Goal: Obtain resource: Obtain resource

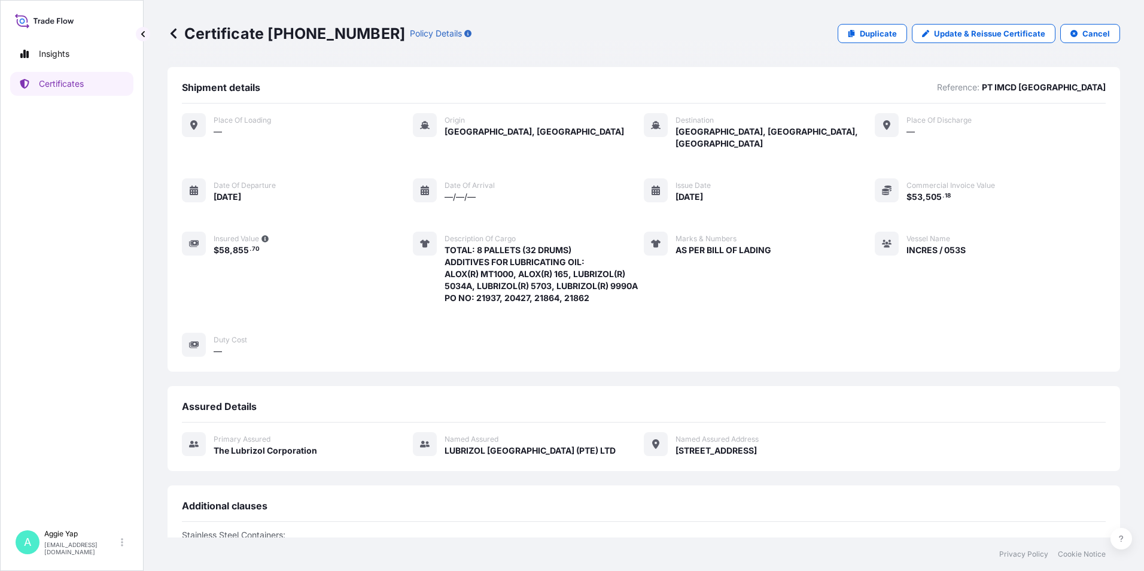
scroll to position [156, 0]
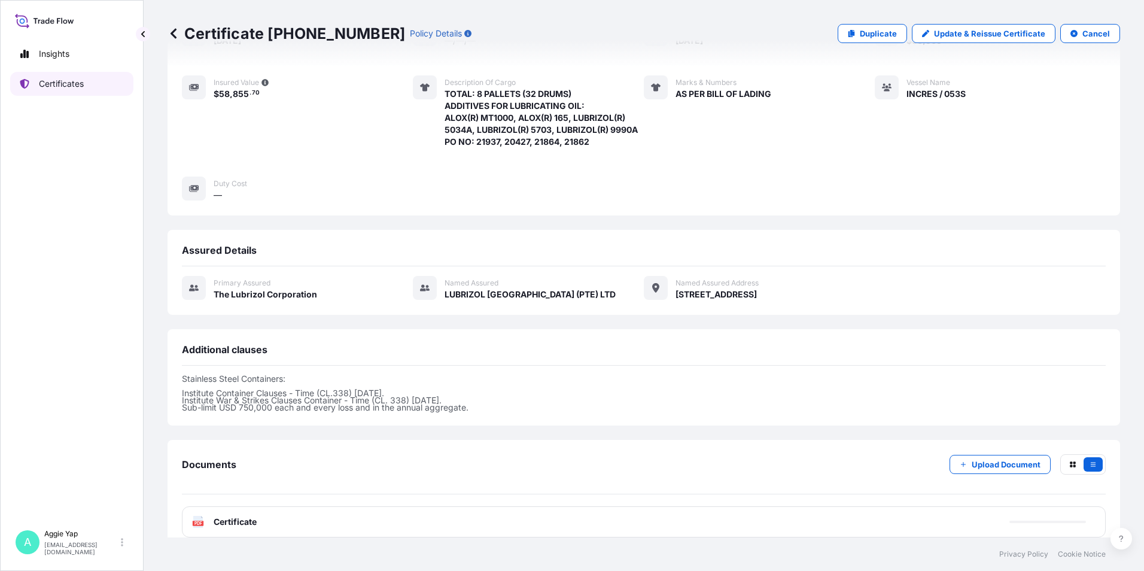
click at [88, 82] on link "Certificates" at bounding box center [71, 84] width 123 height 24
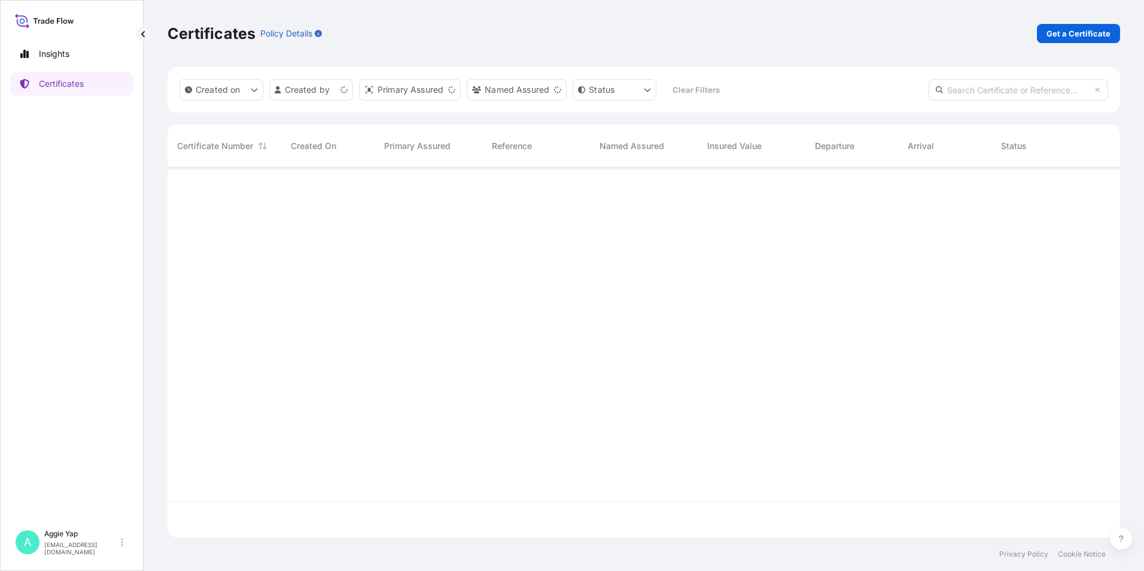
scroll to position [367, 943]
click at [1088, 32] on p "Get a Certificate" at bounding box center [1078, 34] width 64 height 12
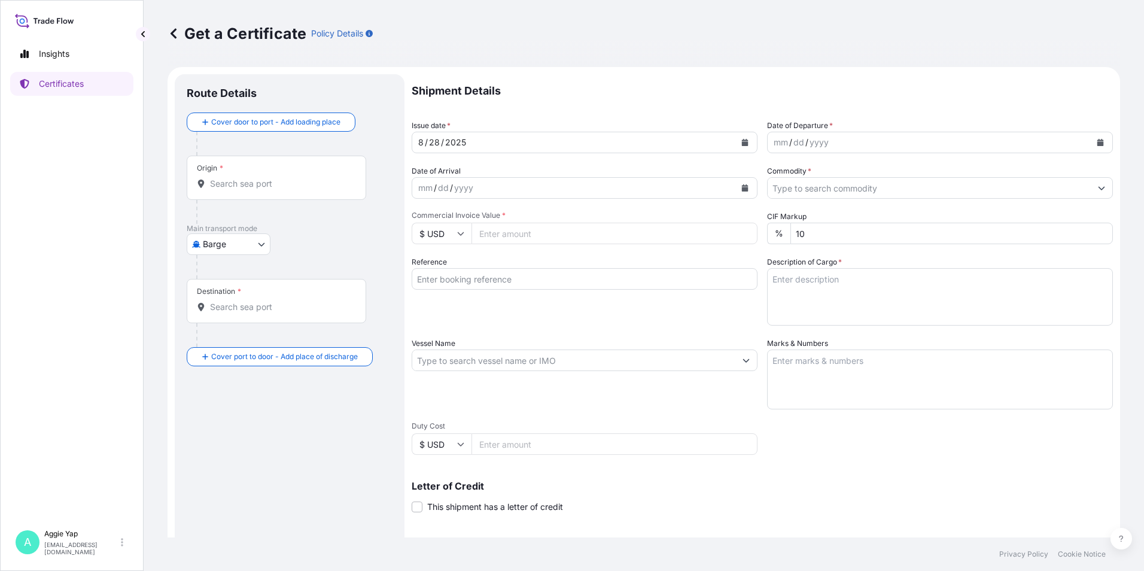
click at [223, 240] on body "Insights Certificates A [PERSON_NAME] [EMAIL_ADDRESS][DOMAIN_NAME] Get a Certif…" at bounding box center [572, 285] width 1144 height 571
click at [220, 344] on span "Ocean Vessel" at bounding box center [235, 340] width 53 height 12
select select "Ocean Vessel"
click at [255, 194] on div "Origin *" at bounding box center [276, 182] width 179 height 44
click at [255, 194] on input "Origin *" at bounding box center [280, 188] width 141 height 12
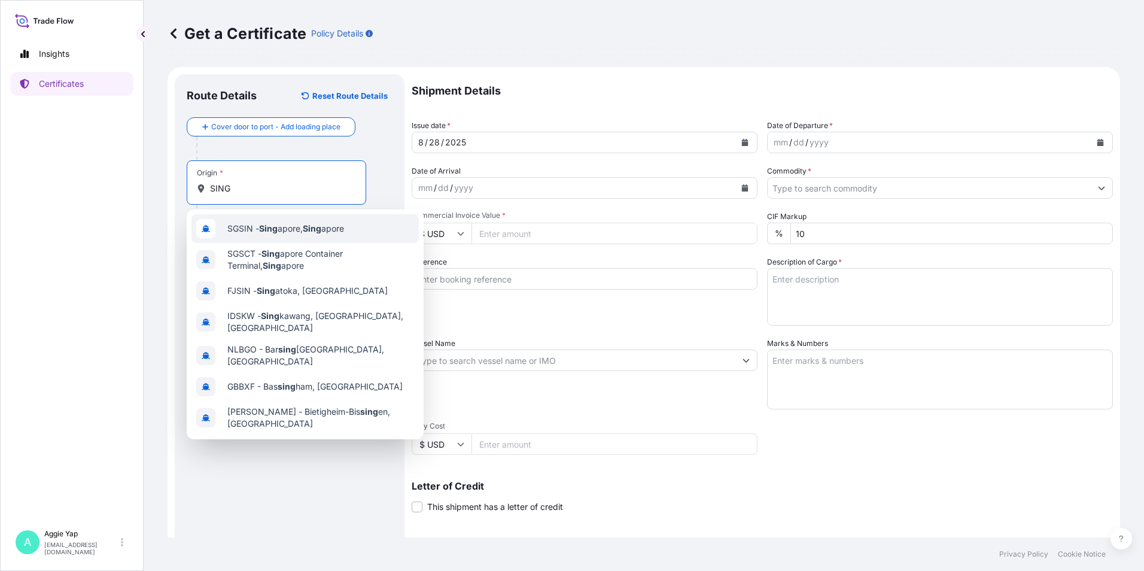
click at [247, 234] on span "SGSIN - Sing apore, Sing apore" at bounding box center [285, 229] width 117 height 12
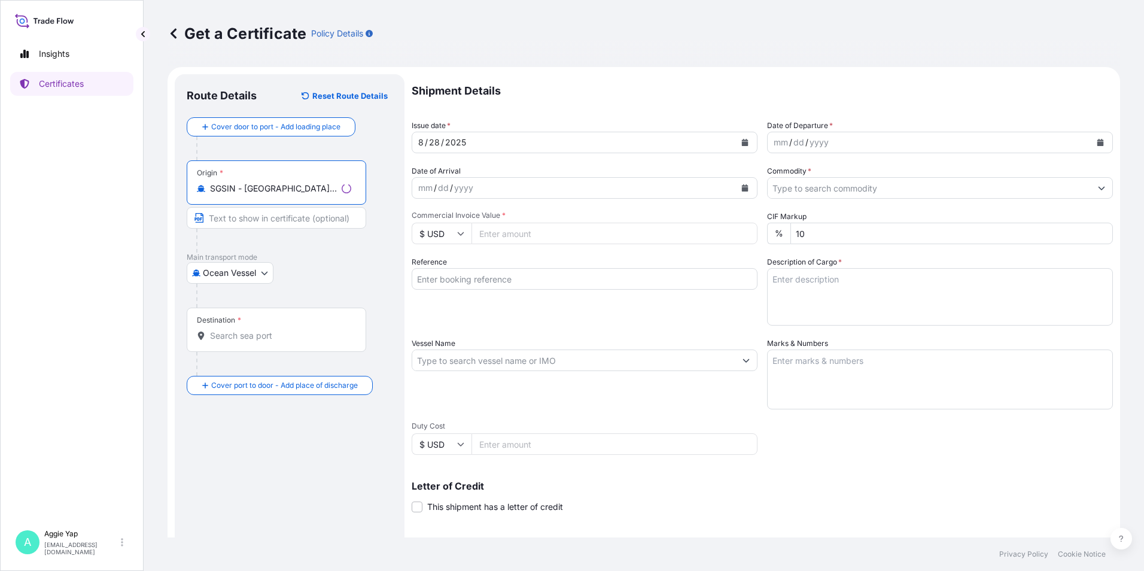
type input "SGSIN - [GEOGRAPHIC_DATA], [GEOGRAPHIC_DATA]"
click at [239, 347] on div "Destination *" at bounding box center [276, 329] width 179 height 44
click at [239, 342] on input "Destination *" at bounding box center [280, 336] width 141 height 12
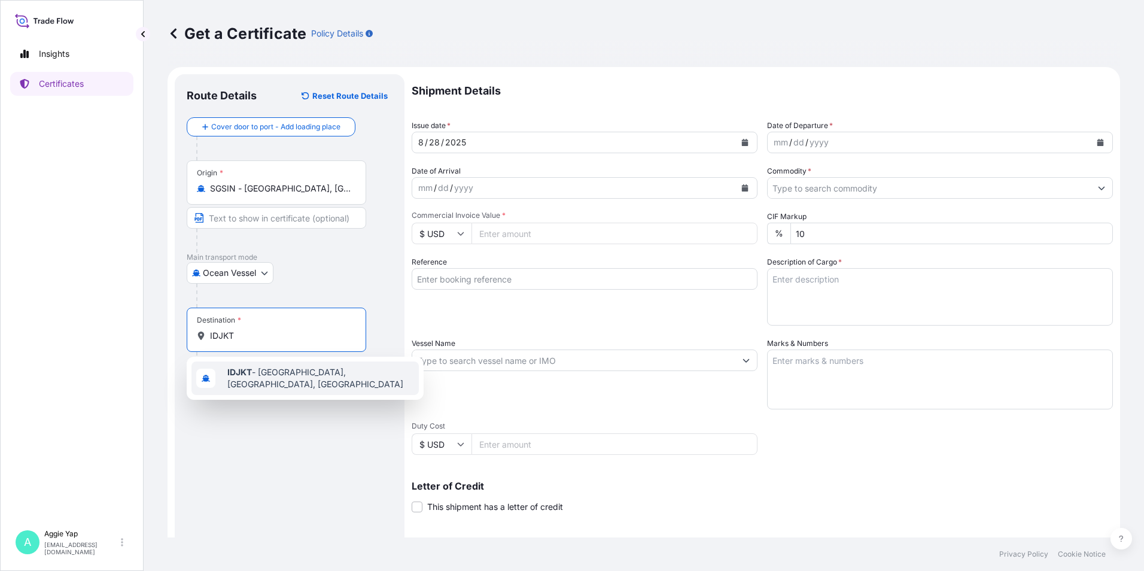
click at [285, 381] on span "IDJKT - [GEOGRAPHIC_DATA], [GEOGRAPHIC_DATA], [GEOGRAPHIC_DATA]" at bounding box center [320, 378] width 187 height 24
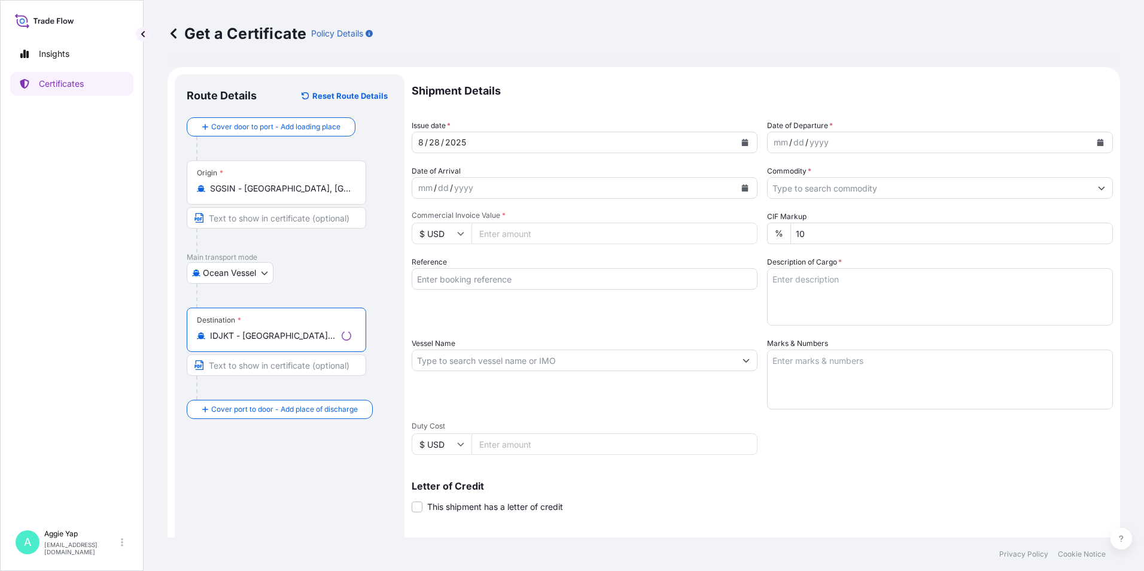
type input "IDJKT - [GEOGRAPHIC_DATA], [GEOGRAPHIC_DATA], [GEOGRAPHIC_DATA]"
click at [742, 145] on icon "Calendar" at bounding box center [745, 142] width 7 height 7
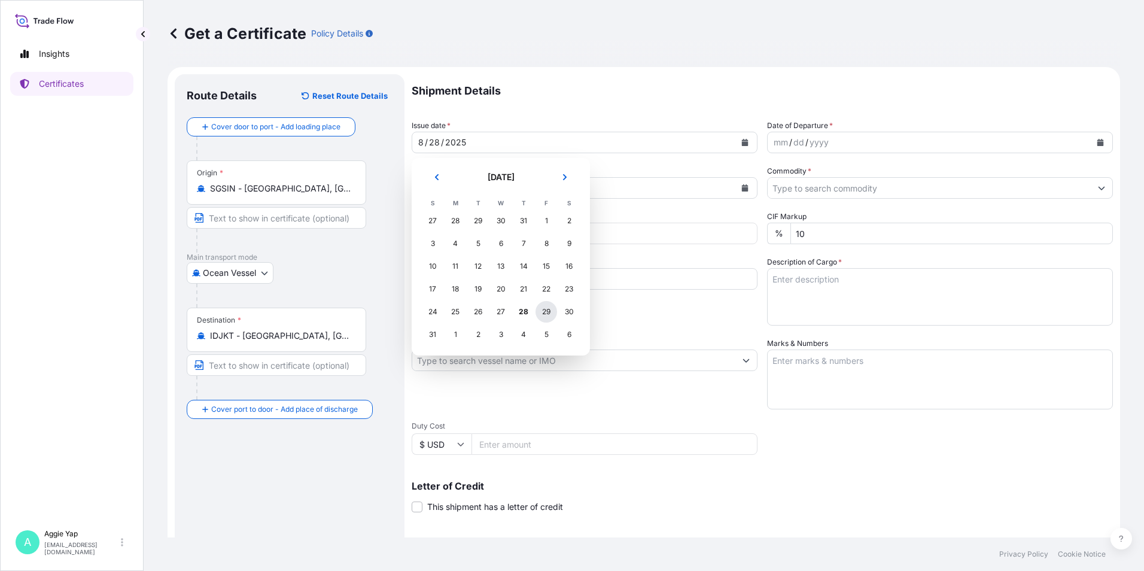
click at [543, 309] on div "29" at bounding box center [546, 312] width 22 height 22
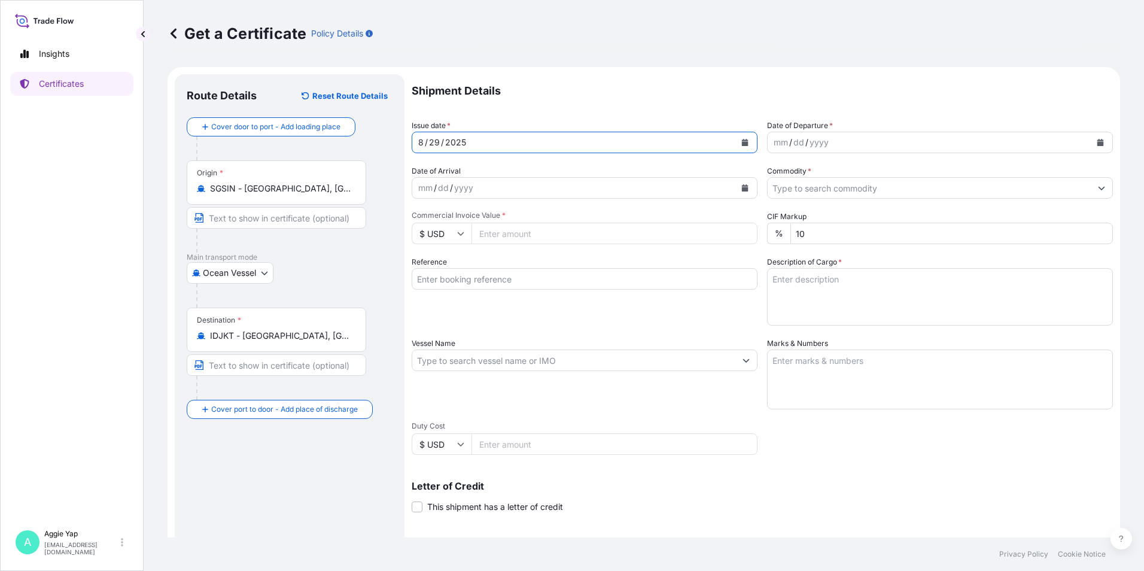
click at [1097, 142] on icon "Calendar" at bounding box center [1100, 142] width 7 height 7
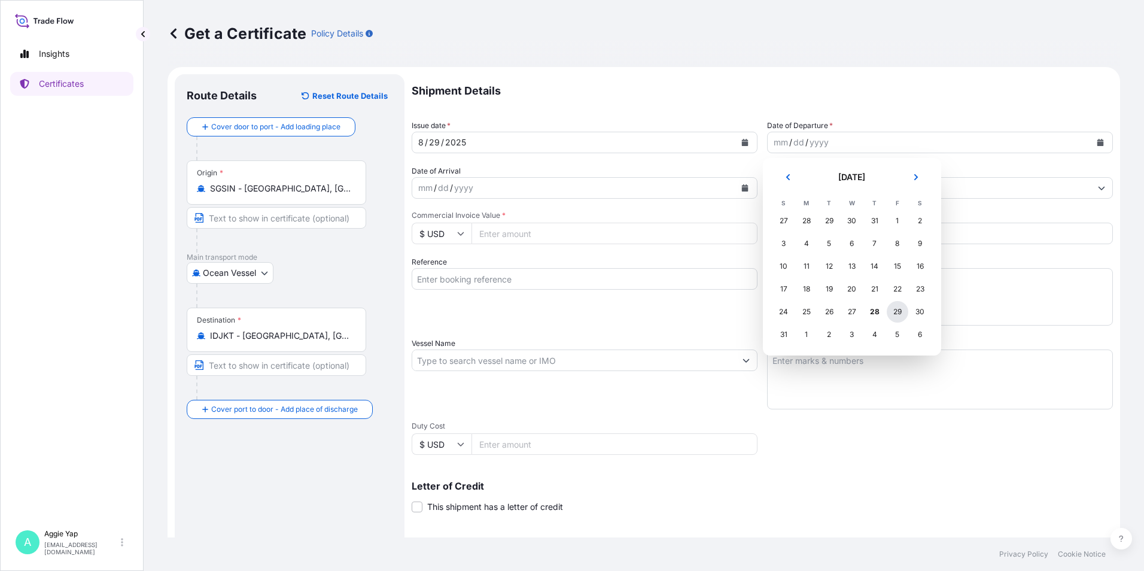
click at [899, 313] on div "29" at bounding box center [898, 312] width 22 height 22
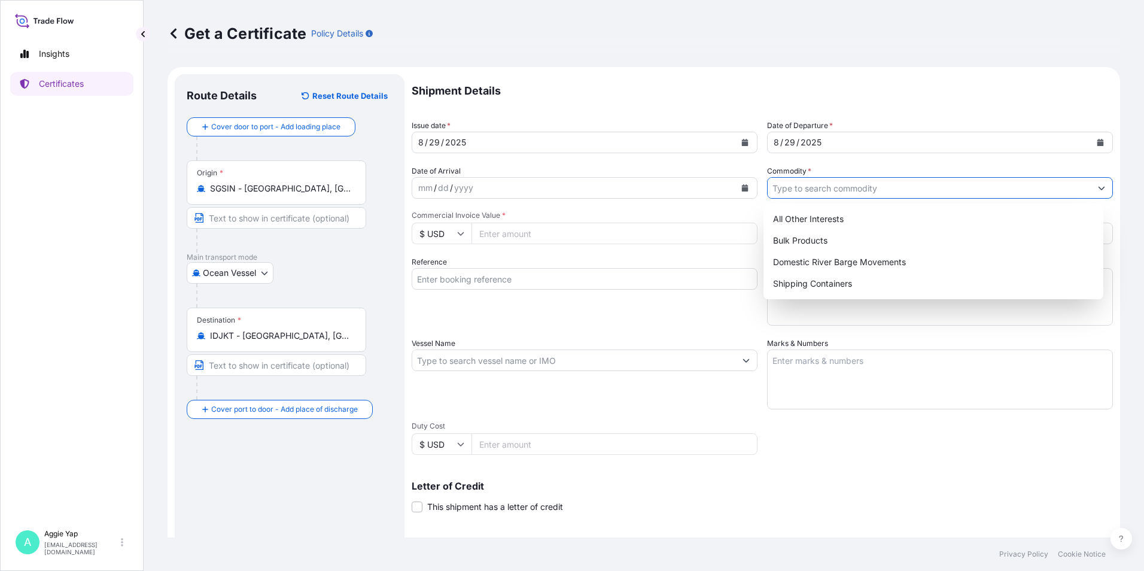
click at [841, 193] on input "Commodity *" at bounding box center [929, 188] width 323 height 22
click at [812, 216] on div "All Other Interests" at bounding box center [933, 219] width 331 height 22
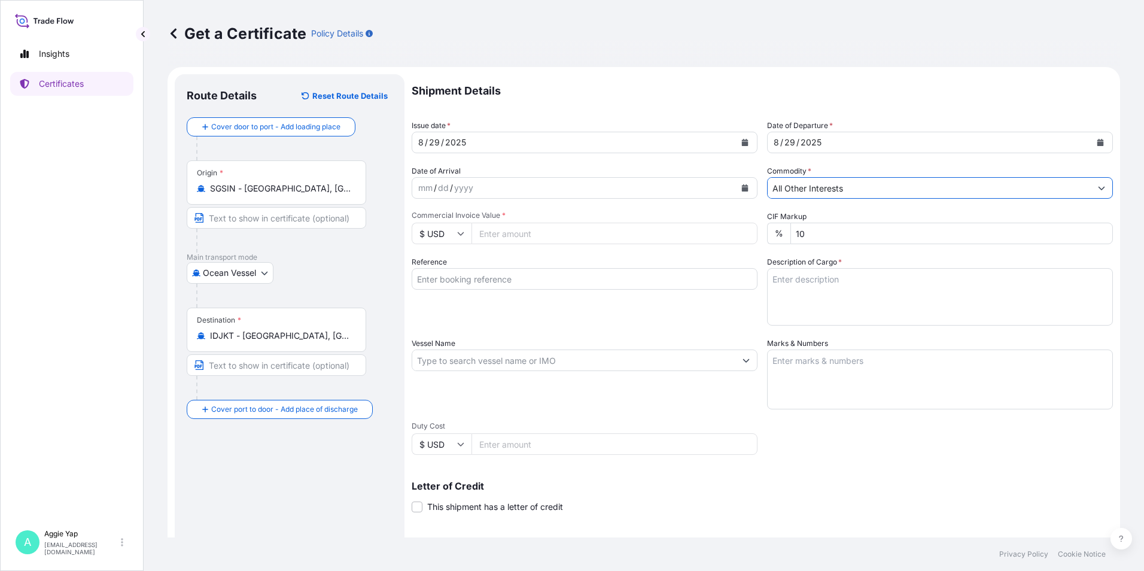
drag, startPoint x: 912, startPoint y: 195, endPoint x: 920, endPoint y: 195, distance: 8.4
click at [915, 195] on input "All Other Interests" at bounding box center [929, 188] width 323 height 22
click at [1091, 192] on button "Show suggestions" at bounding box center [1102, 188] width 22 height 22
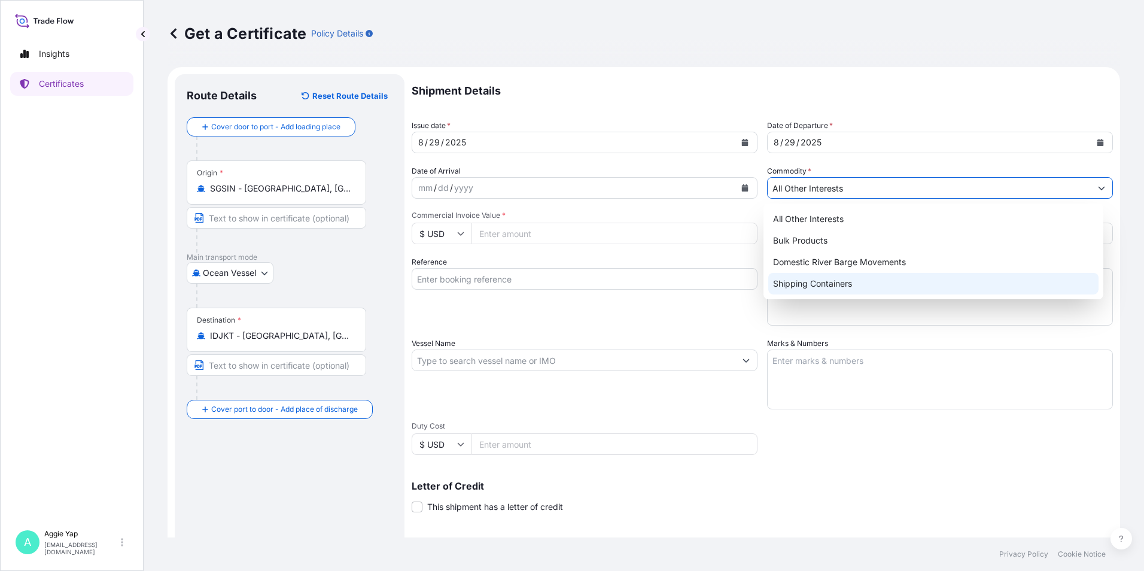
click at [882, 276] on div "Shipping Containers" at bounding box center [933, 284] width 331 height 22
type input "Shipping Containers"
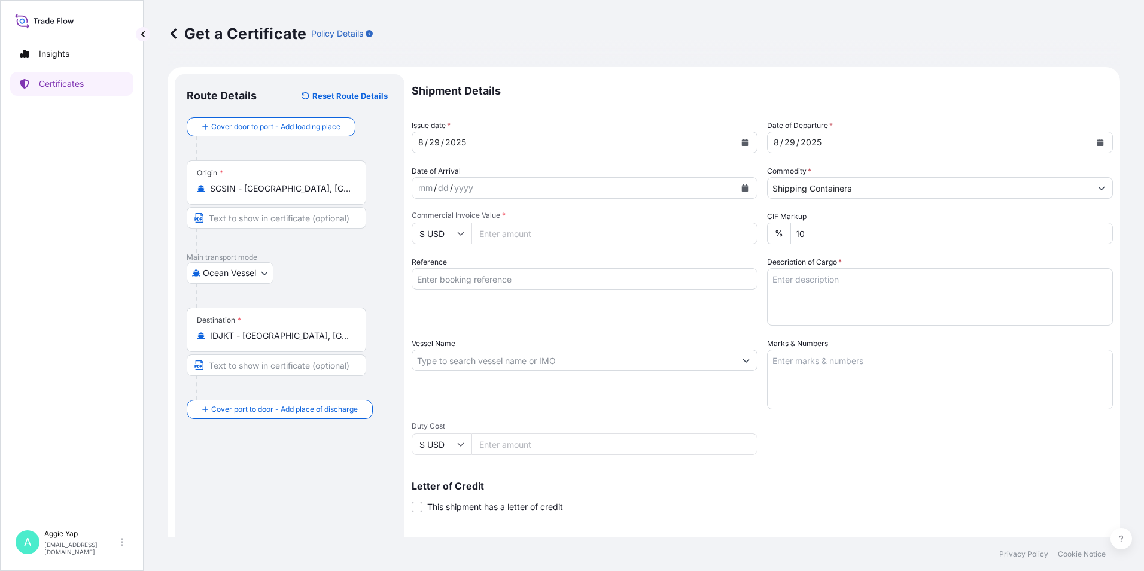
click at [504, 237] on input "Commercial Invoice Value *" at bounding box center [614, 234] width 286 height 22
type input "38238.43"
click at [439, 280] on input "Reference" at bounding box center [585, 279] width 346 height 22
type input "PT JX NIPPON OIL & ENERGY LUBRICANTS [GEOGRAPHIC_DATA]"
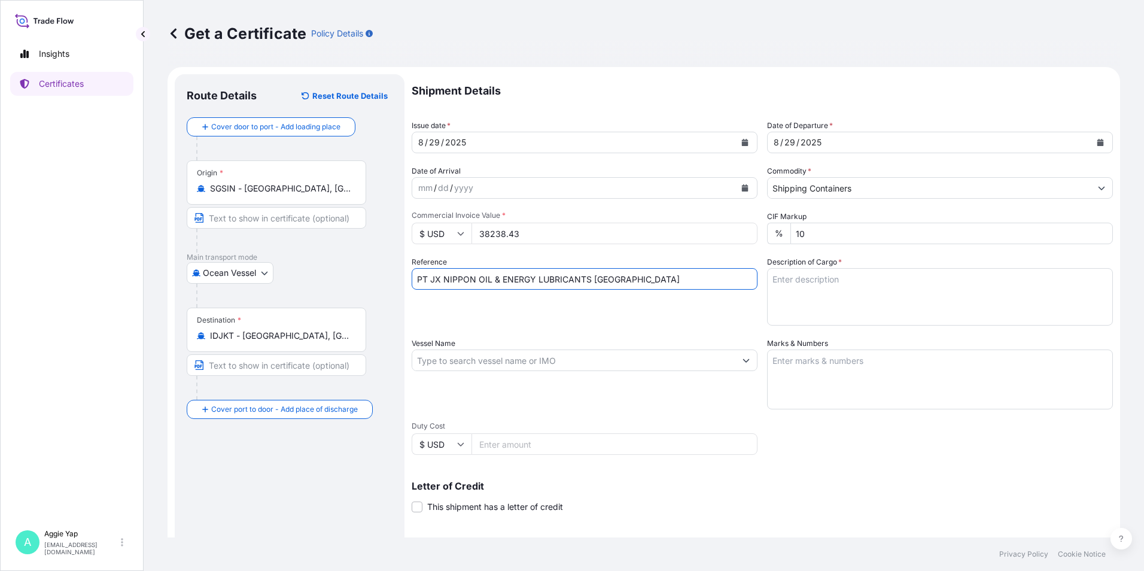
click at [462, 355] on input "Vessel Name" at bounding box center [573, 360] width 323 height 22
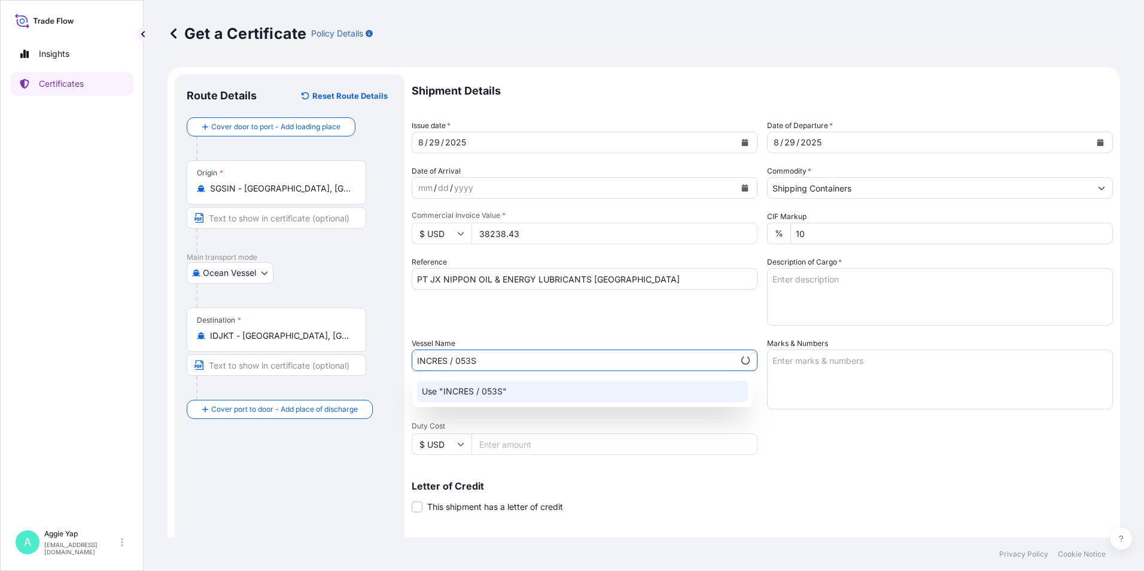
click at [578, 394] on div "Use "INCRES / 053S"" at bounding box center [582, 391] width 331 height 22
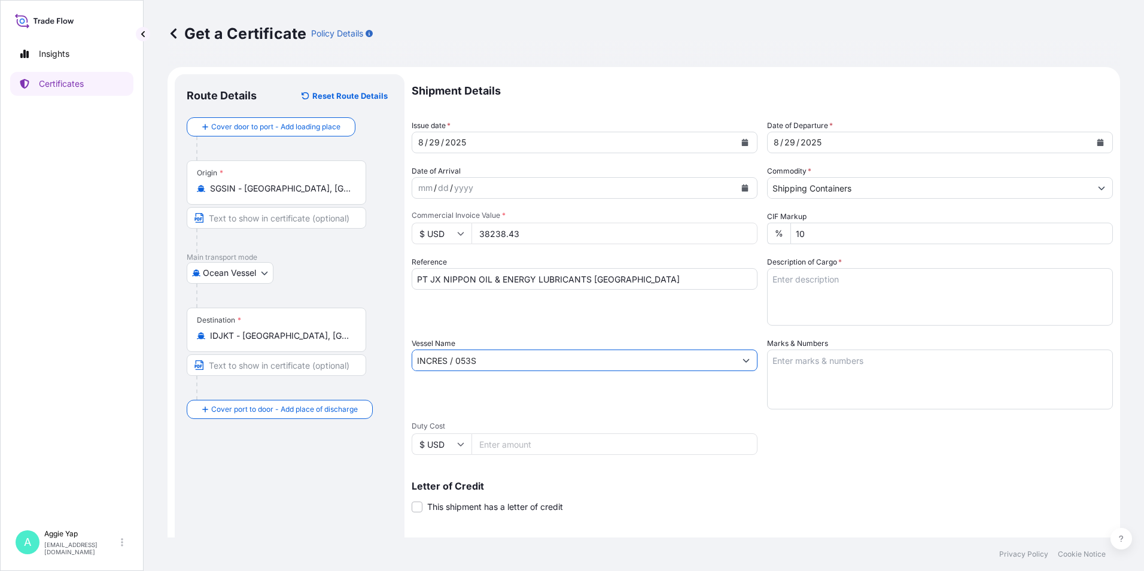
type input "INCRES / 053S"
click at [862, 386] on textarea "Marks & Numbers" at bounding box center [940, 379] width 346 height 60
type textarea "AS PER BILL OF LADING"
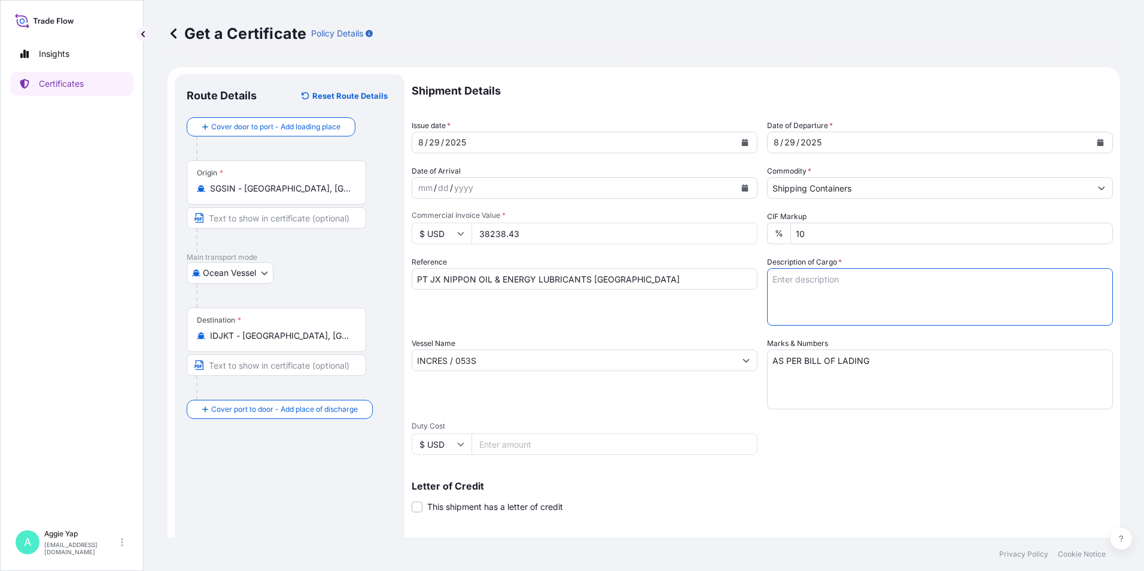
click at [793, 297] on textarea "Description of Cargo *" at bounding box center [940, 296] width 346 height 57
drag, startPoint x: 826, startPoint y: 276, endPoint x: 798, endPoint y: 291, distance: 31.8
click at [826, 276] on textarea "Description of Cargo *" at bounding box center [940, 296] width 346 height 57
click at [772, 305] on textarea "TOTAL: 80 DRUMS ADDITIVES FOR LUBRICATING OIL: AD-1481, TZ1416, TZ265M PO NO: P…" at bounding box center [940, 296] width 346 height 57
click at [893, 320] on textarea "TOTAL: 80 DRUMS ADDITIVES FOR LUBRICATING OIL: AD-1481, TZ1416, TZ265M PO NO: P…" at bounding box center [940, 296] width 346 height 57
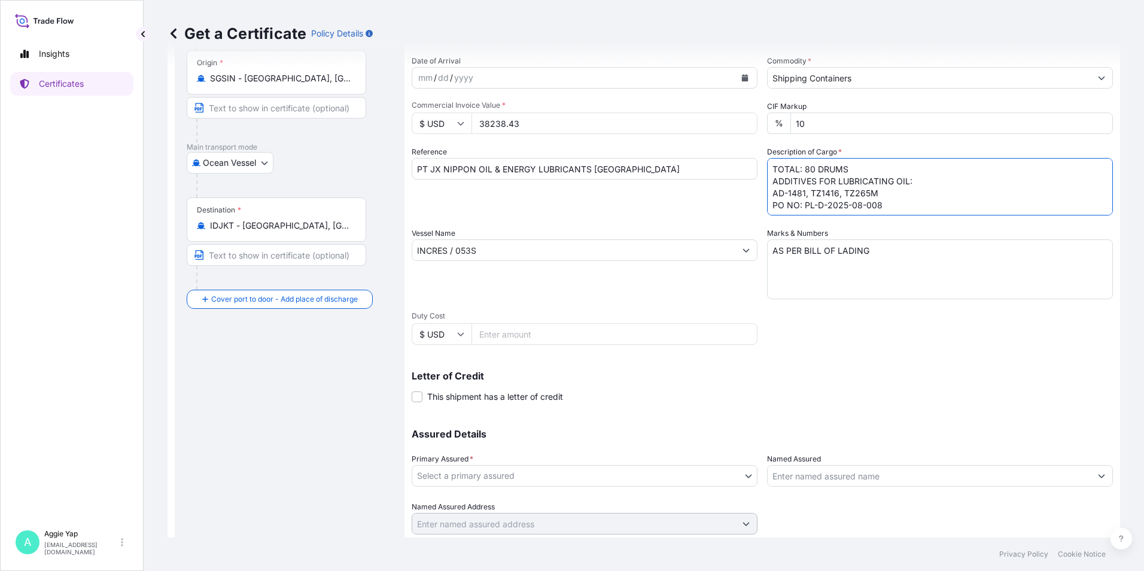
scroll to position [148, 0]
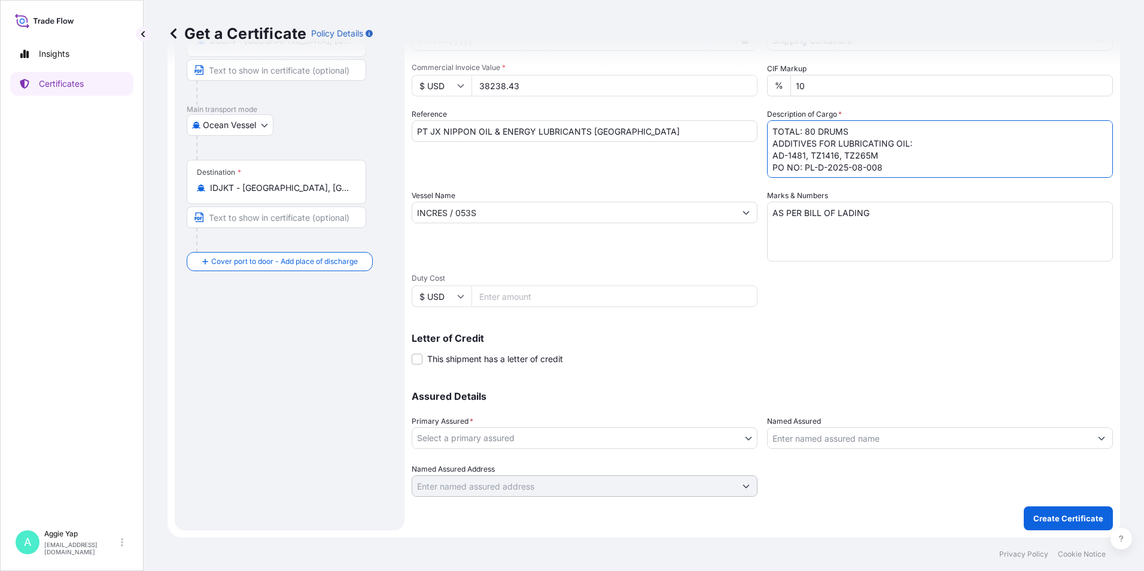
type textarea "TOTAL: 80 DRUMS ADDITIVES FOR LUBRICATING OIL: AD-1481, TZ1416, TZ265M PO NO: P…"
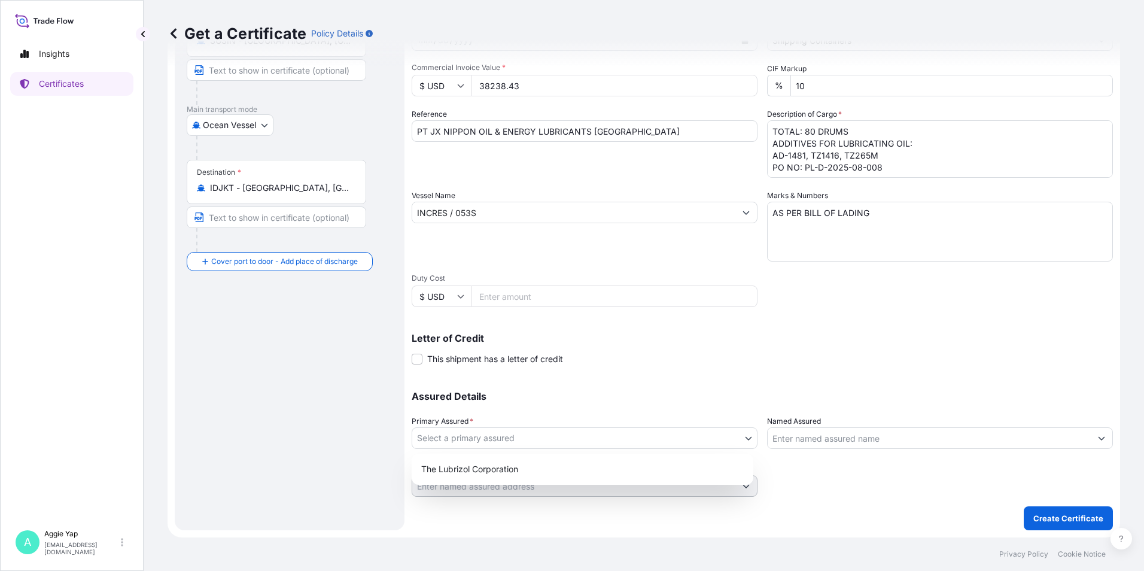
click at [504, 438] on body "Insights Certificates A [PERSON_NAME] [EMAIL_ADDRESS][DOMAIN_NAME] Get a Certif…" at bounding box center [572, 285] width 1144 height 571
click at [466, 477] on div "The Lubrizol Corporation" at bounding box center [582, 469] width 332 height 22
select select "31566"
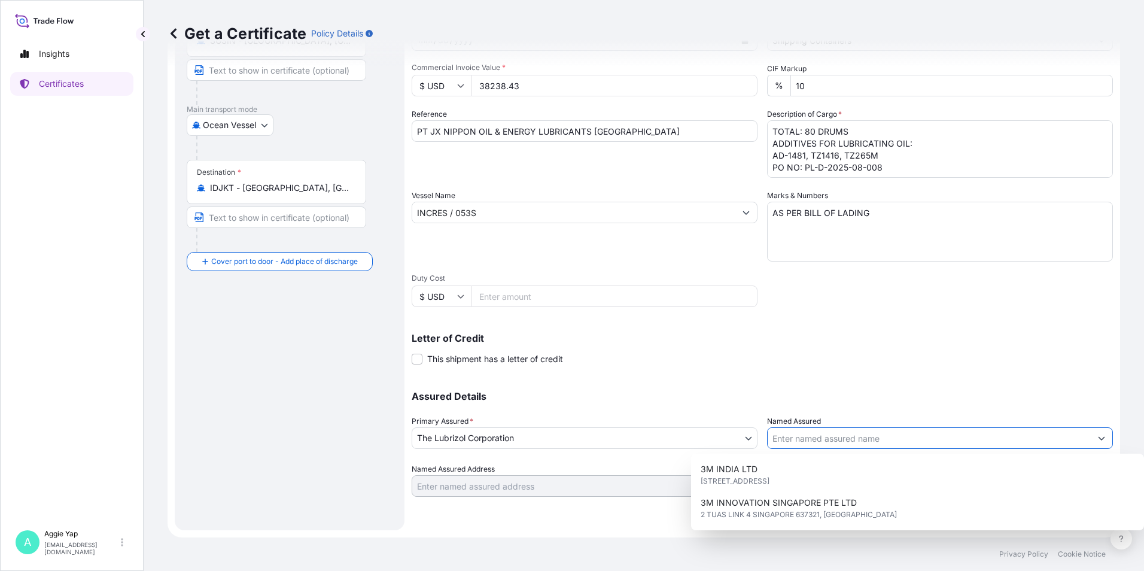
click at [875, 433] on input "Named Assured" at bounding box center [929, 438] width 323 height 22
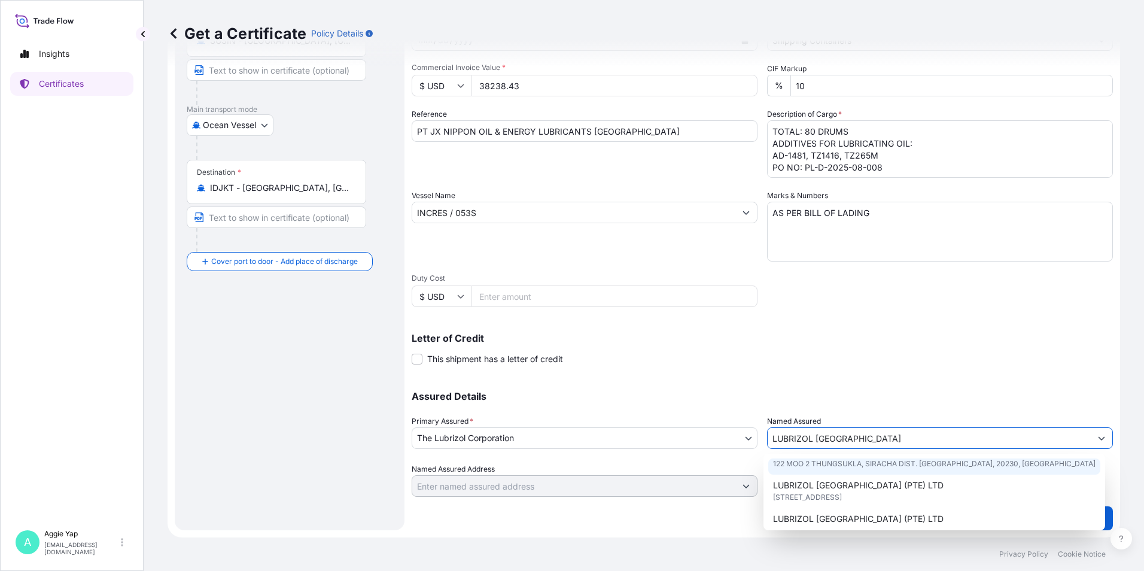
scroll to position [60, 0]
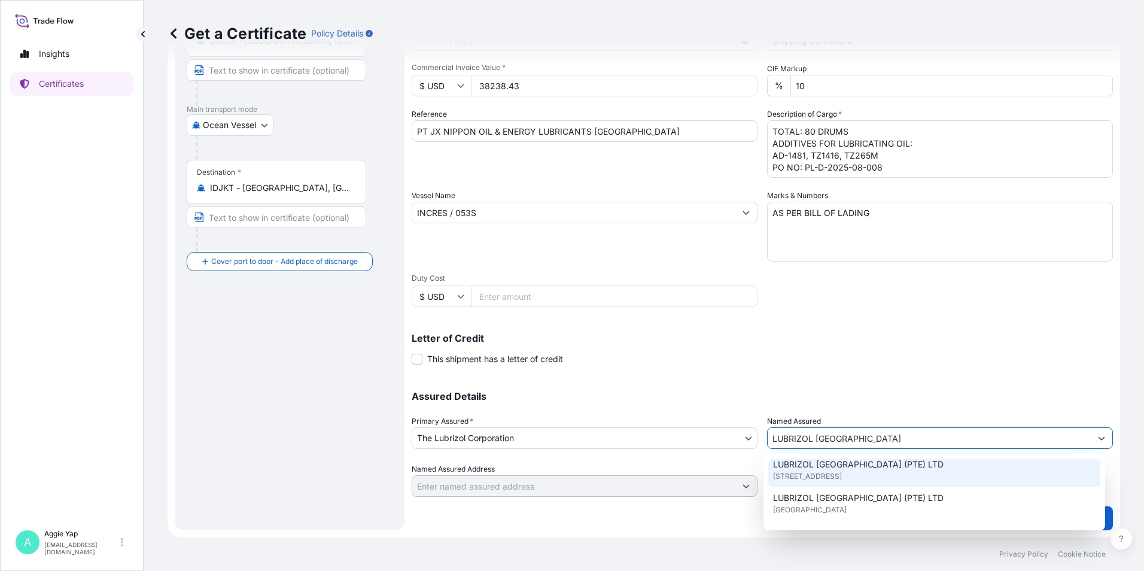
click at [842, 481] on span "[STREET_ADDRESS]" at bounding box center [807, 476] width 69 height 12
type input "LUBRIZOL [GEOGRAPHIC_DATA] (PTE) LTD"
type input "[STREET_ADDRESS]"
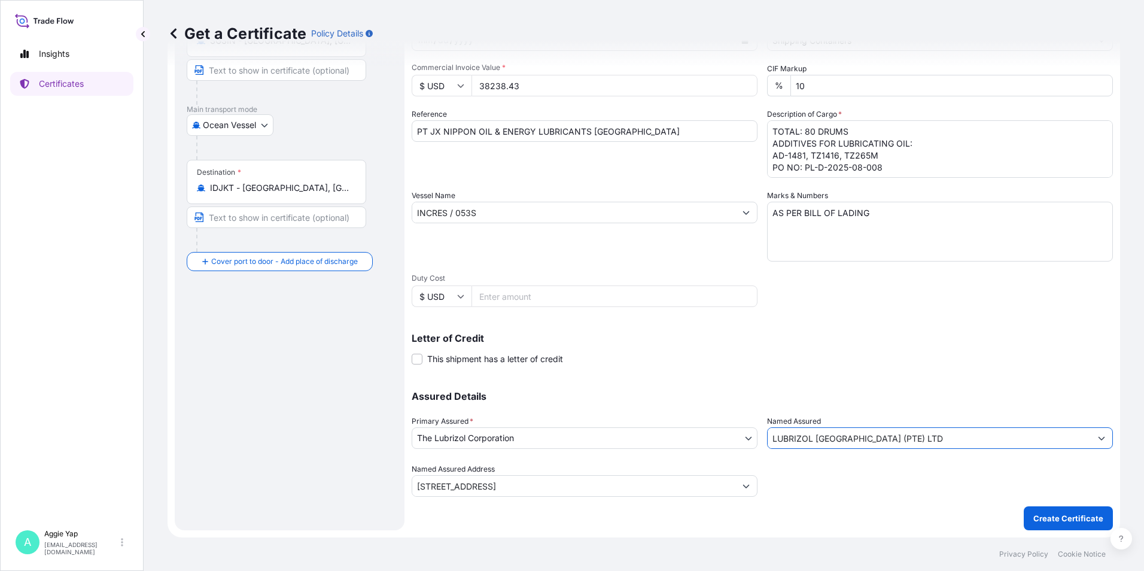
type input "LUBRIZOL [GEOGRAPHIC_DATA] (PTE) LTD"
click at [892, 338] on p "Letter of Credit" at bounding box center [762, 338] width 701 height 10
click at [1037, 516] on p "Create Certificate" at bounding box center [1068, 518] width 70 height 12
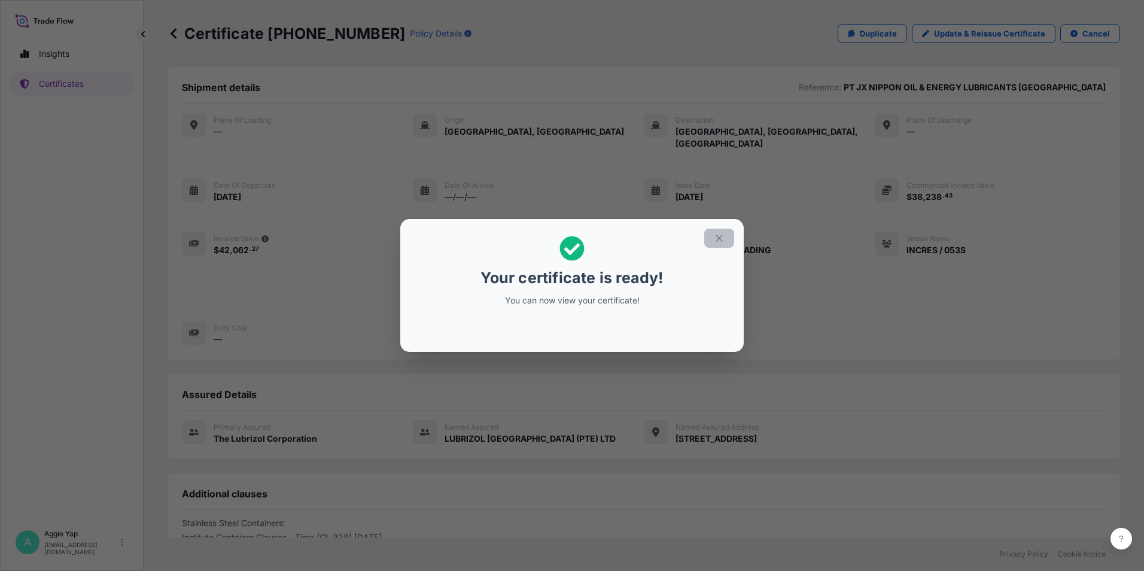
click at [718, 234] on icon "button" at bounding box center [719, 238] width 11 height 11
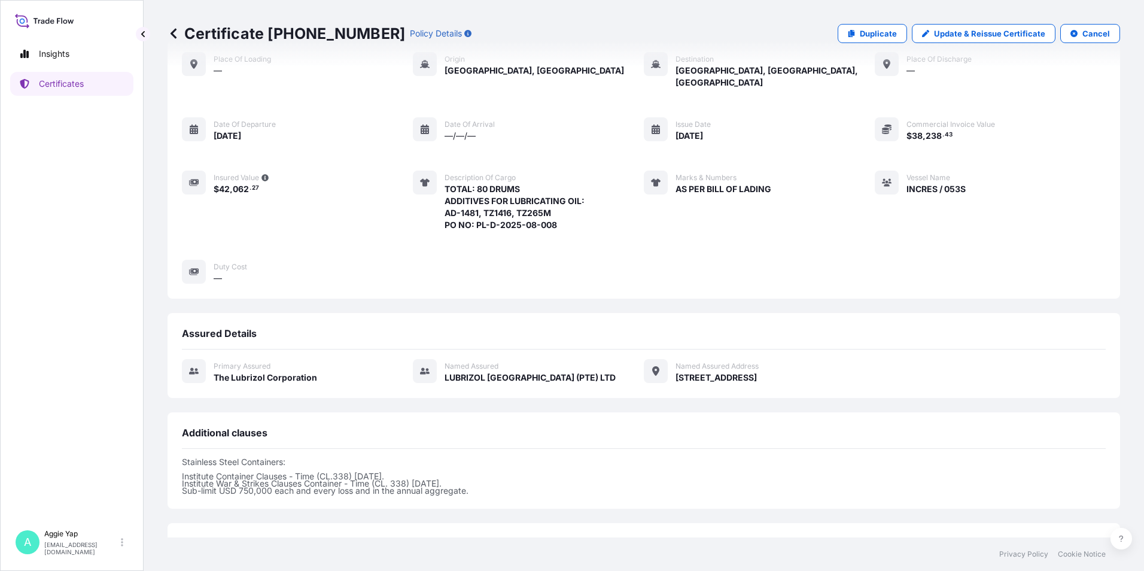
scroll to position [147, 0]
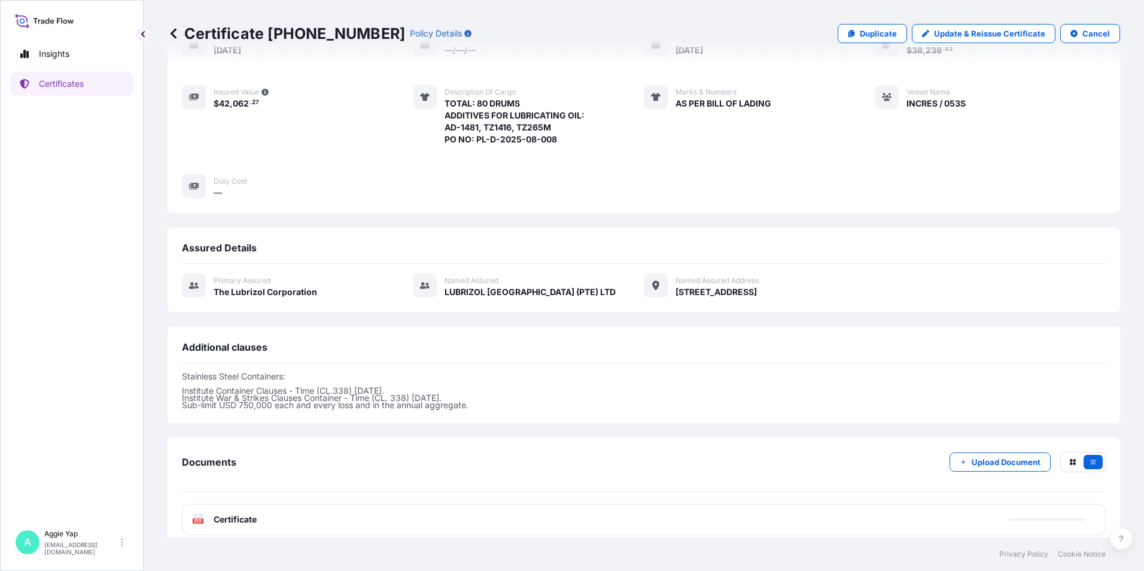
click at [336, 512] on div "PDF Certificate" at bounding box center [644, 519] width 924 height 31
click at [338, 512] on div "PDF Certificate" at bounding box center [644, 519] width 924 height 31
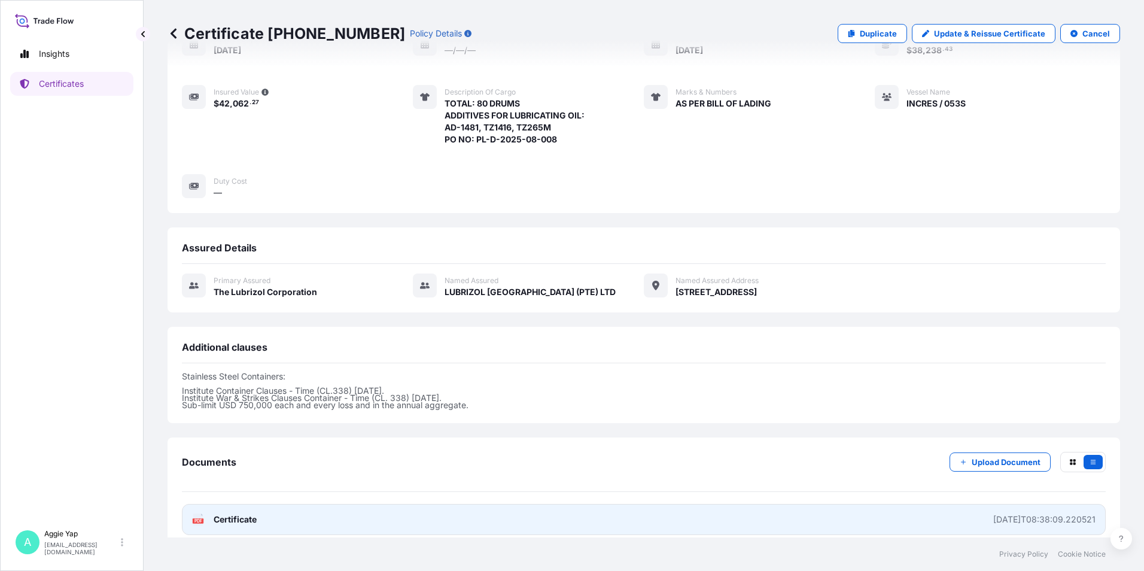
click at [344, 509] on link "PDF Certificate [DATE]T08:38:09.220521" at bounding box center [644, 519] width 924 height 31
